Goal: Navigation & Orientation: Find specific page/section

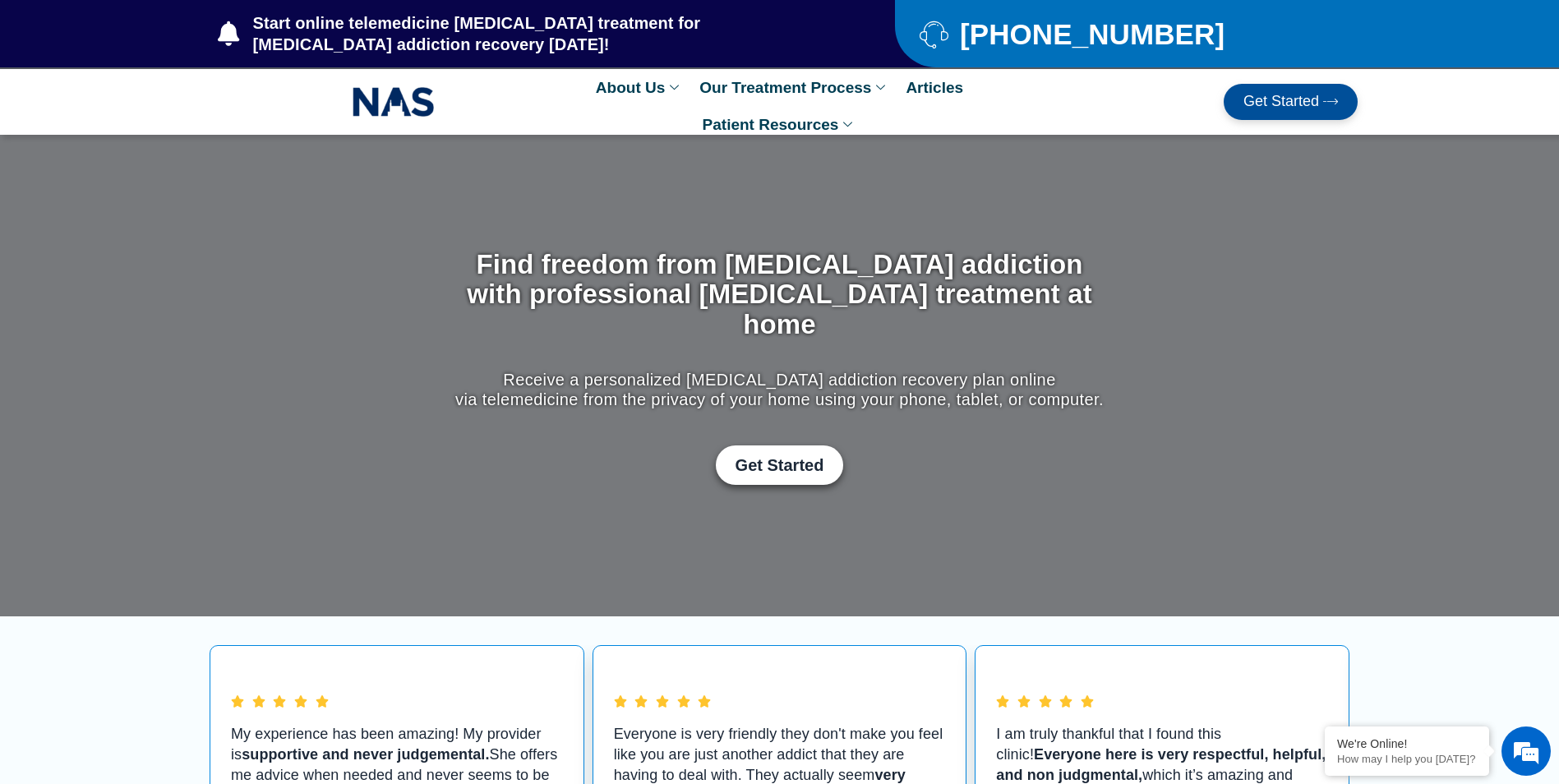
click at [382, 105] on img at bounding box center [393, 101] width 82 height 38
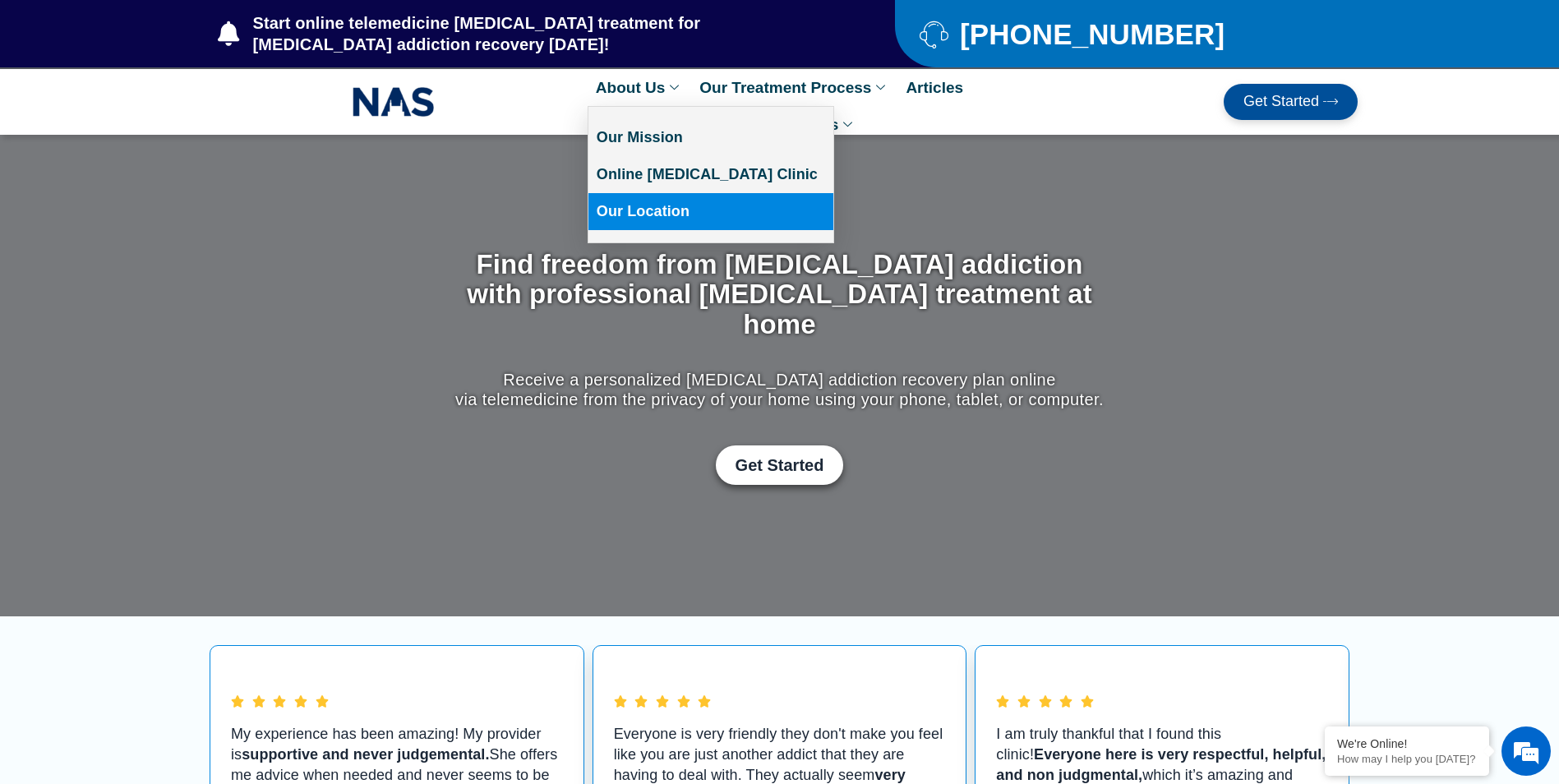
click at [631, 213] on link "Our Location" at bounding box center [710, 212] width 244 height 37
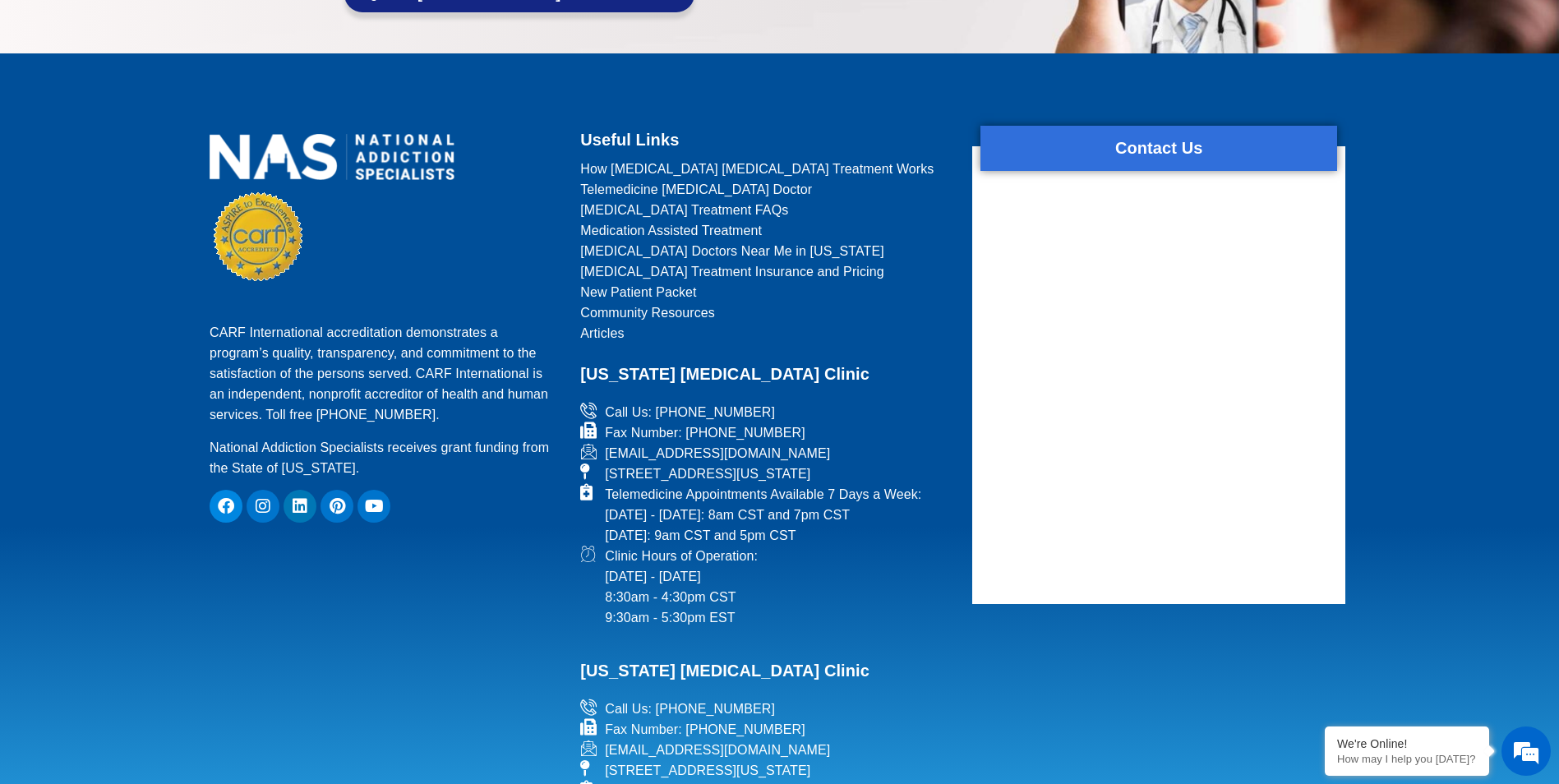
scroll to position [8585, 0]
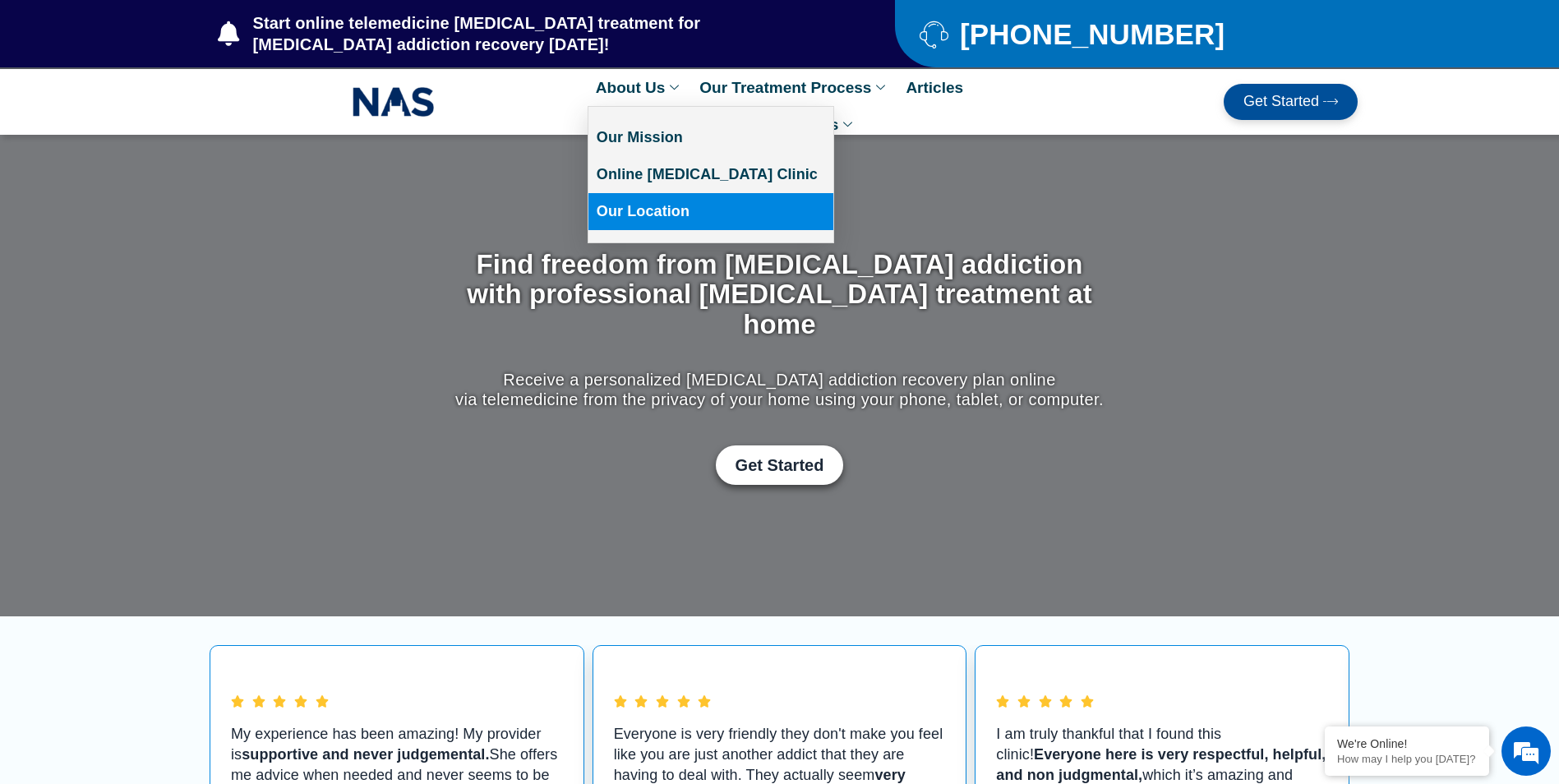
click at [638, 205] on link "Our Location" at bounding box center [710, 212] width 244 height 37
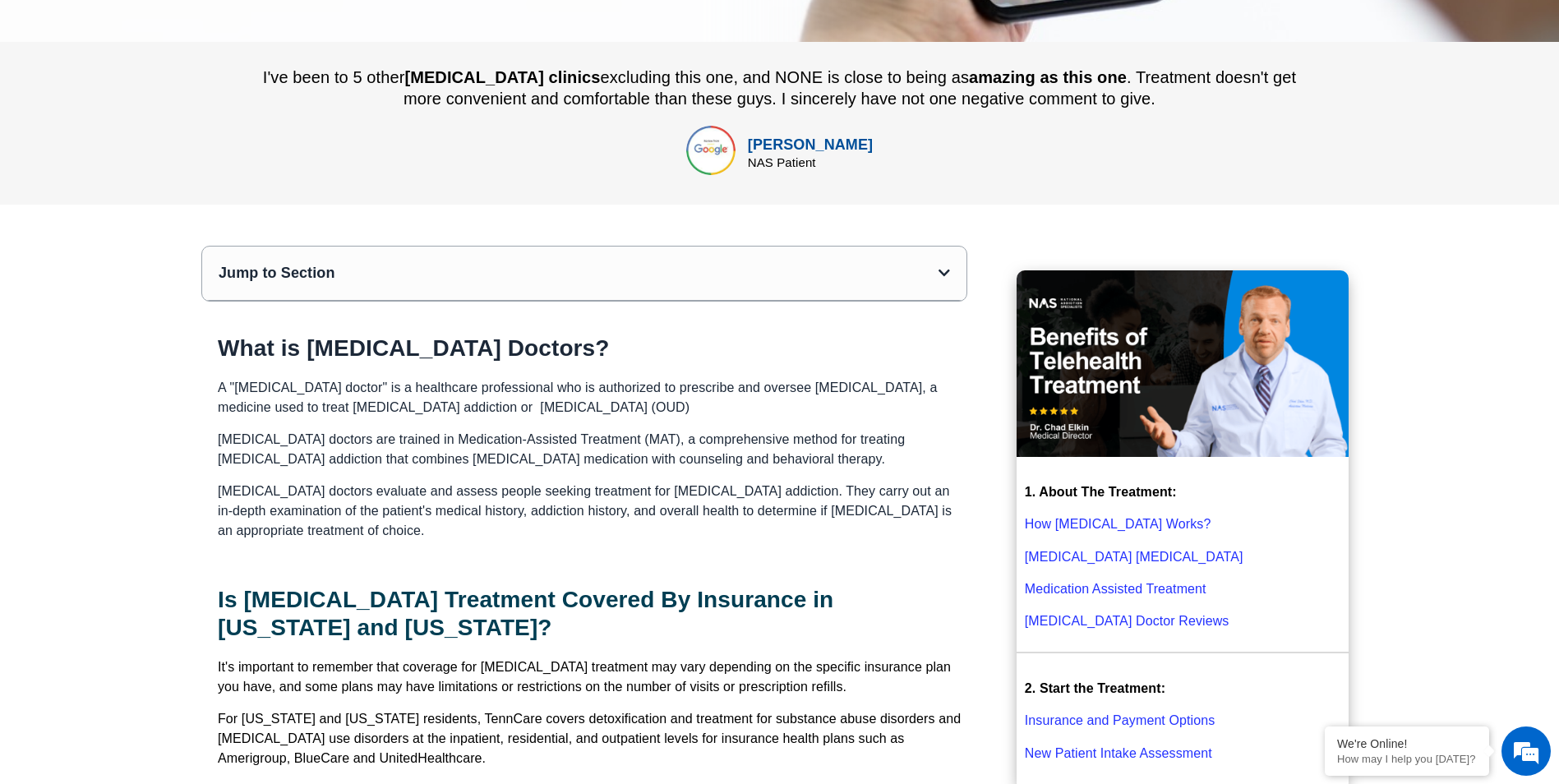
scroll to position [575, 0]
click at [942, 266] on icon "Open table of contents" at bounding box center [944, 272] width 12 height 13
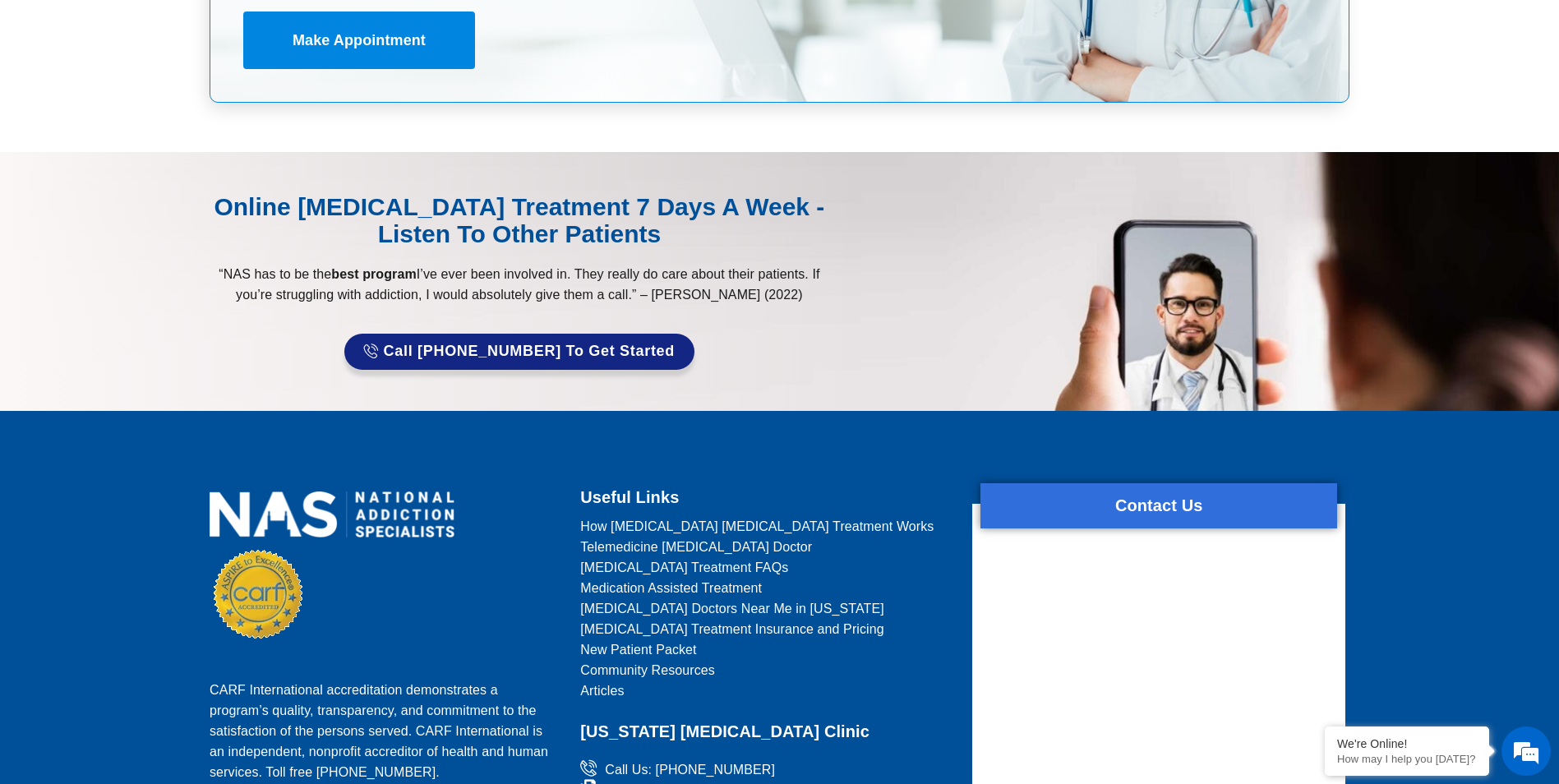
scroll to position [8671, 0]
